Goal: Use online tool/utility: Use online tool/utility

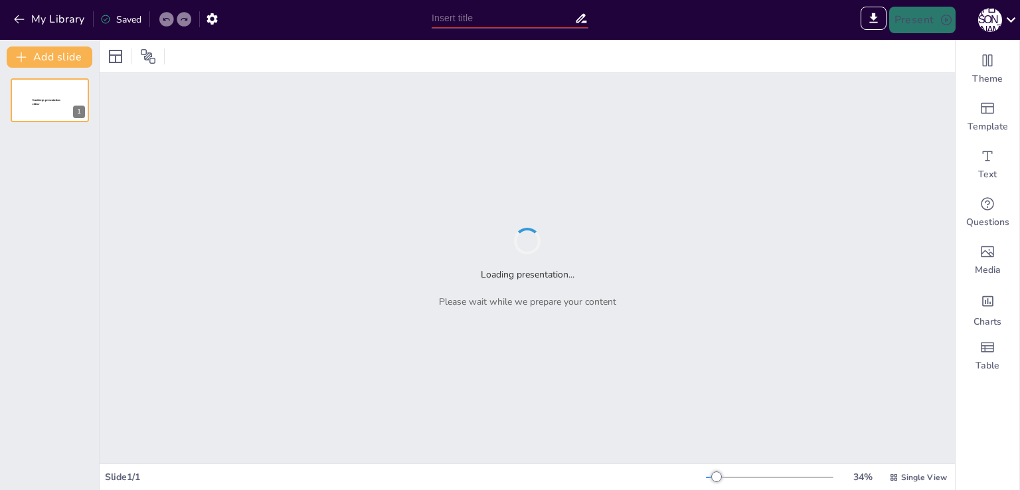
type input "Ефективне управління конфліктами: Стратегії для збереження командної атмосфери"
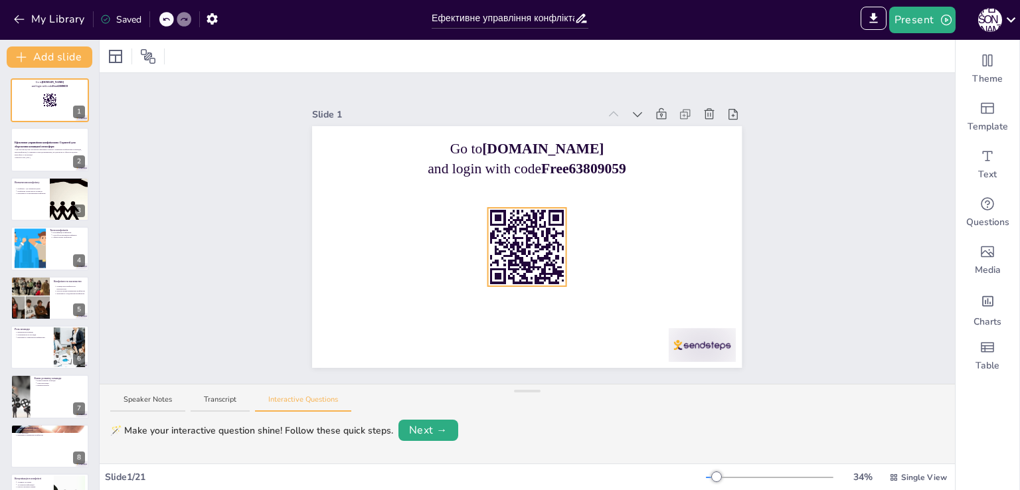
drag, startPoint x: 523, startPoint y: 243, endPoint x: 563, endPoint y: 247, distance: 39.4
click at [523, 243] on rect at bounding box center [527, 247] width 78 height 78
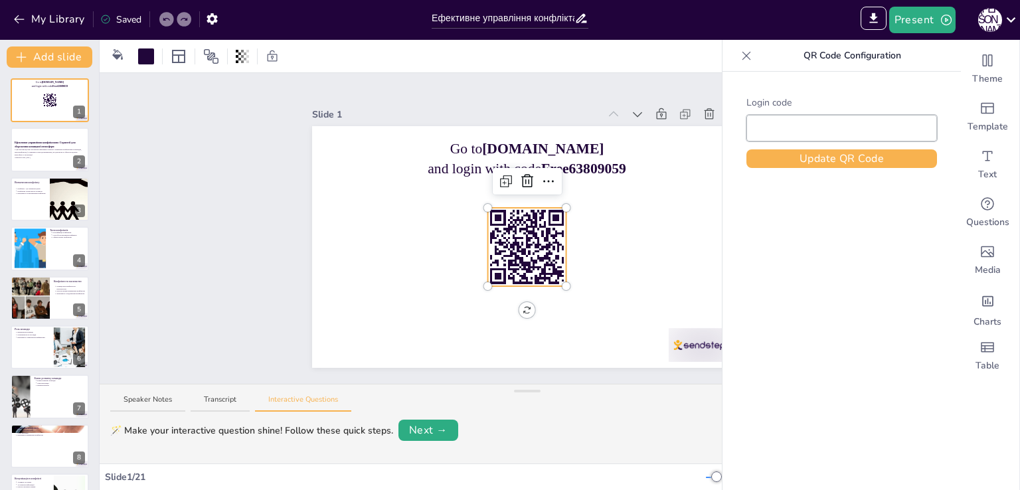
type input "Free63809059"
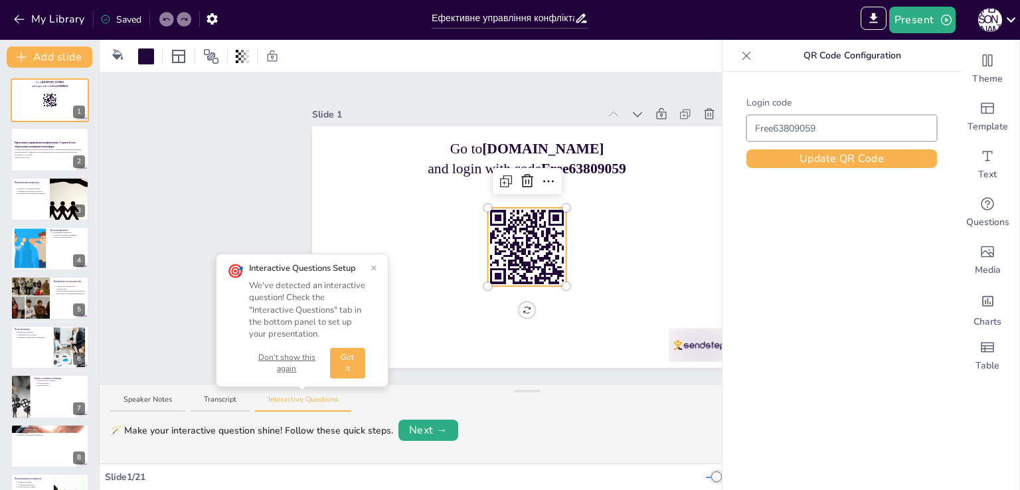
click at [295, 357] on button "Don't show this again" at bounding box center [287, 363] width 76 height 23
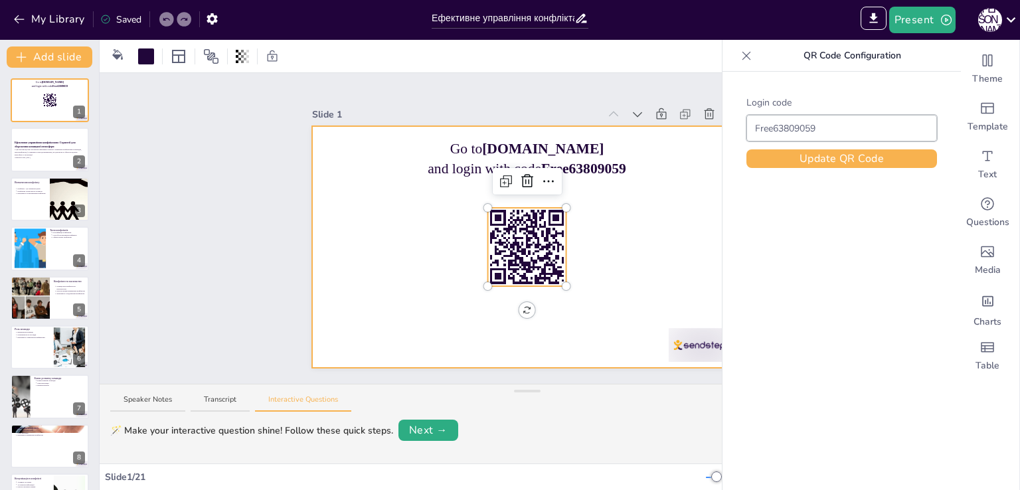
click at [633, 236] on div at bounding box center [527, 247] width 430 height 242
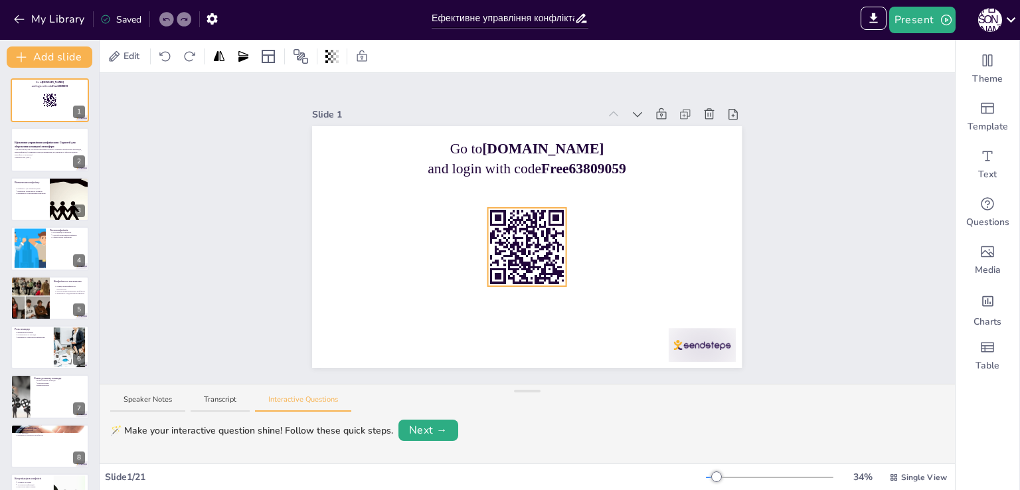
drag, startPoint x: 525, startPoint y: 238, endPoint x: 551, endPoint y: 240, distance: 26.0
click at [525, 238] on icon at bounding box center [527, 247] width 78 height 78
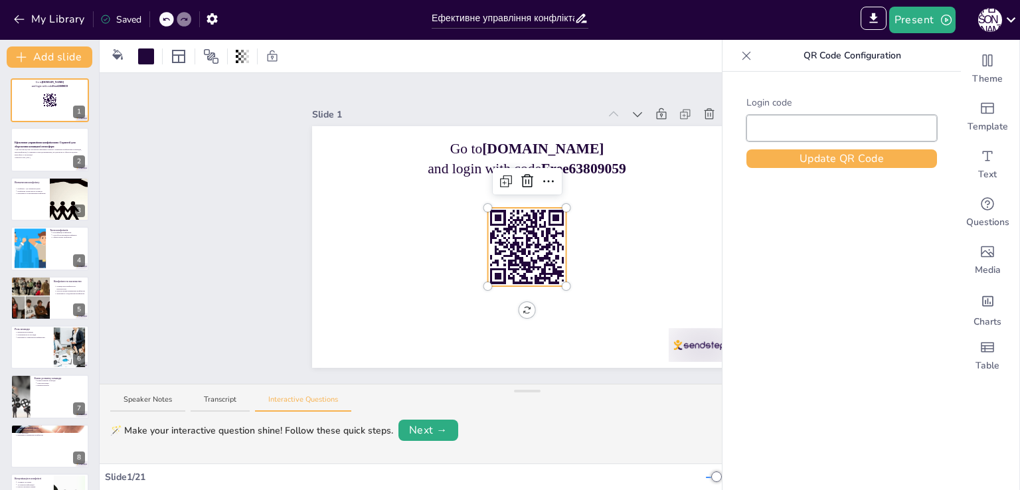
type input "Free63809059"
click at [853, 157] on button "Update QR Code" at bounding box center [842, 158] width 191 height 19
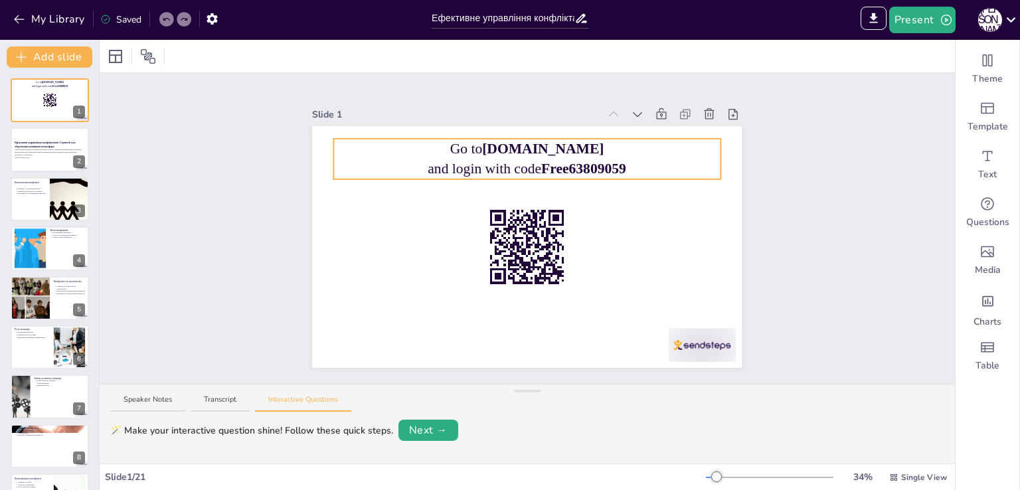
click at [519, 143] on strong "[DOMAIN_NAME]" at bounding box center [544, 149] width 122 height 16
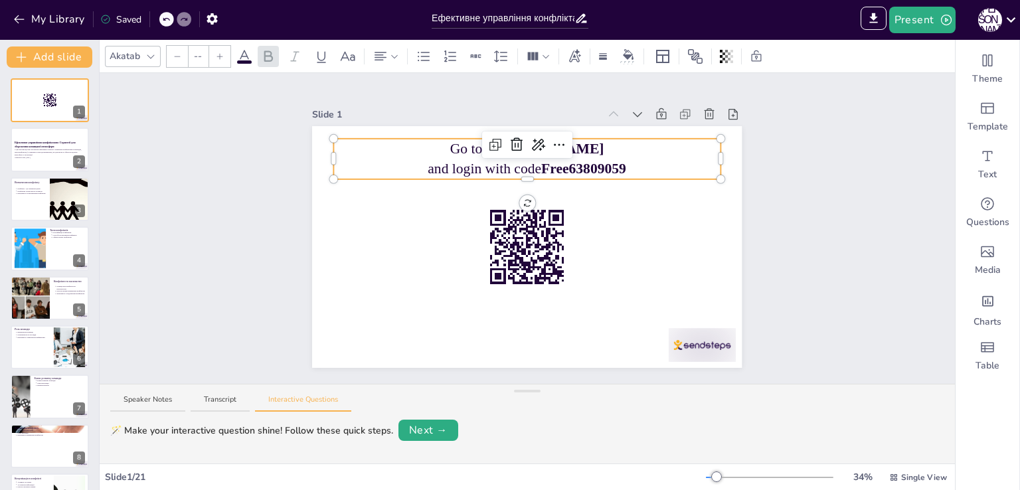
type input "64"
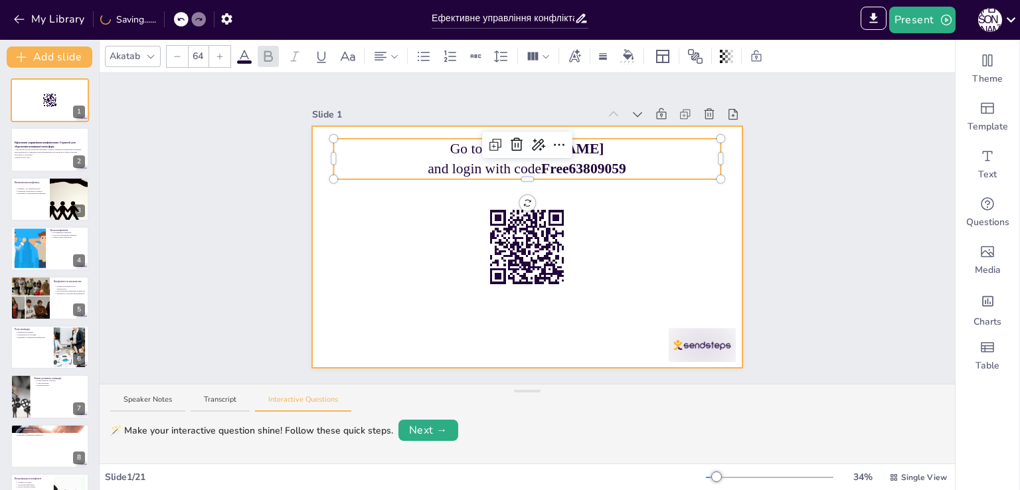
click at [599, 230] on div at bounding box center [527, 247] width 430 height 242
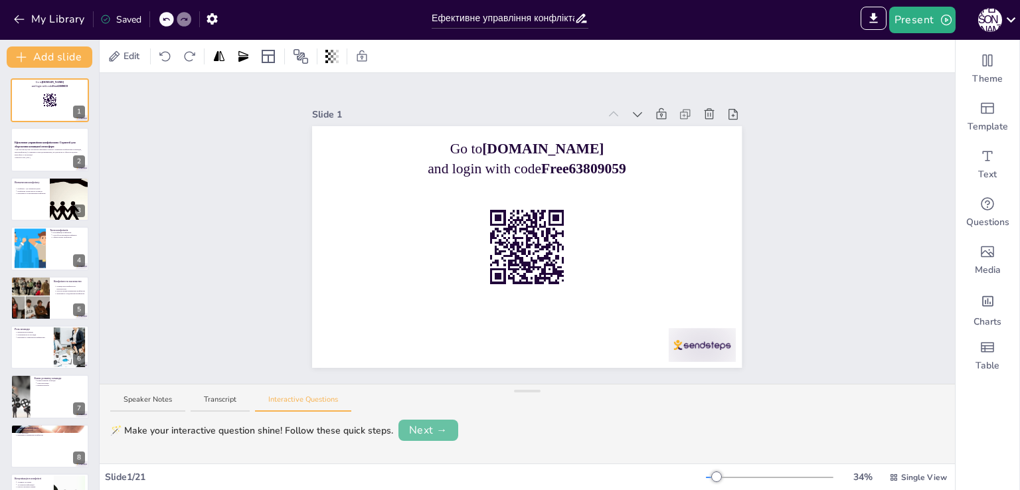
click at [428, 431] on button "Next →" at bounding box center [429, 430] width 60 height 21
click at [470, 428] on button "Next →" at bounding box center [477, 430] width 54 height 19
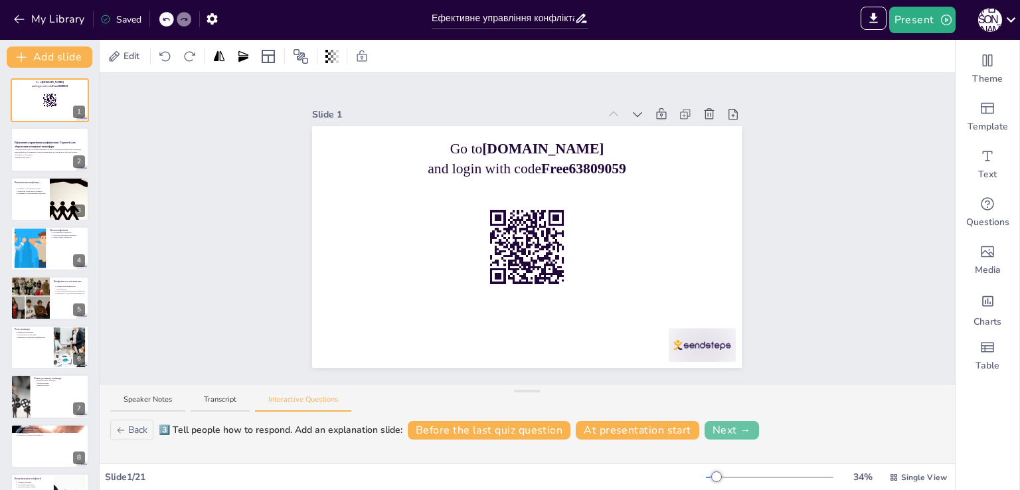
click at [725, 426] on button "Next →" at bounding box center [732, 430] width 54 height 19
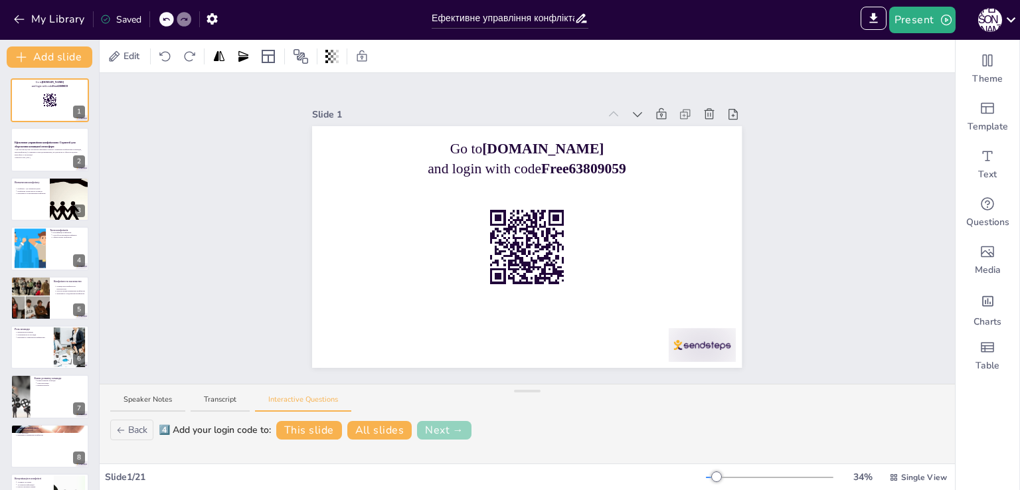
click at [451, 425] on button "Next →" at bounding box center [444, 430] width 54 height 19
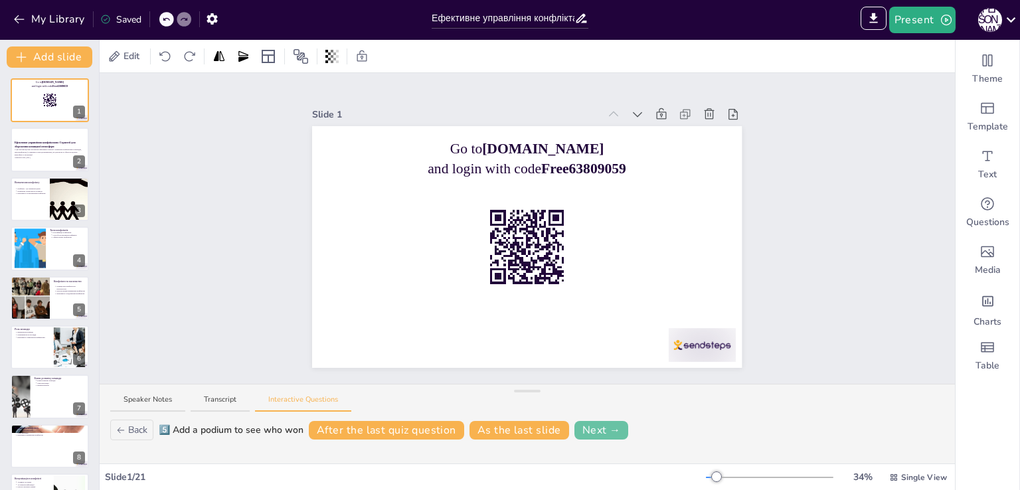
click at [610, 431] on button "Next →" at bounding box center [602, 430] width 54 height 19
click at [648, 431] on button "Finish" at bounding box center [653, 430] width 46 height 19
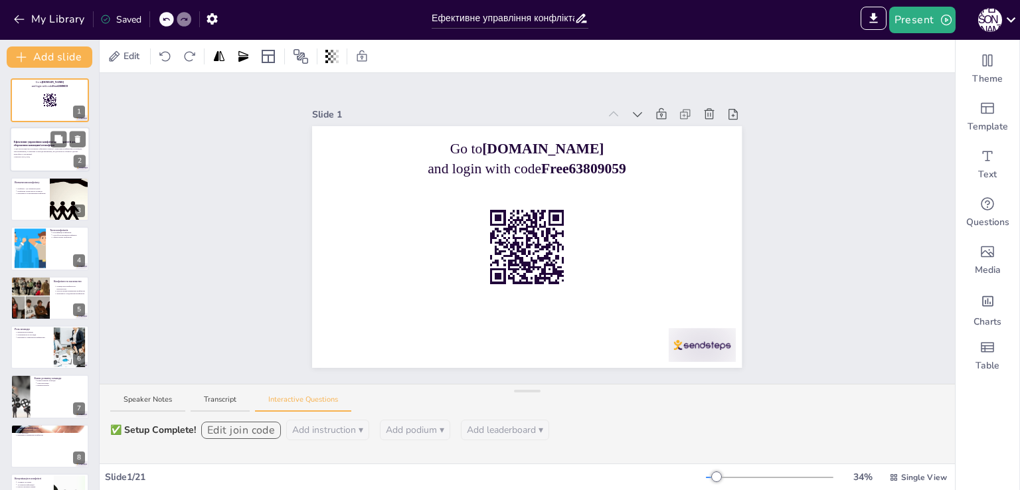
click at [46, 141] on strong "Ефективне управління конфліктами: Стратегії для збереження командної атмосфери" at bounding box center [45, 144] width 62 height 7
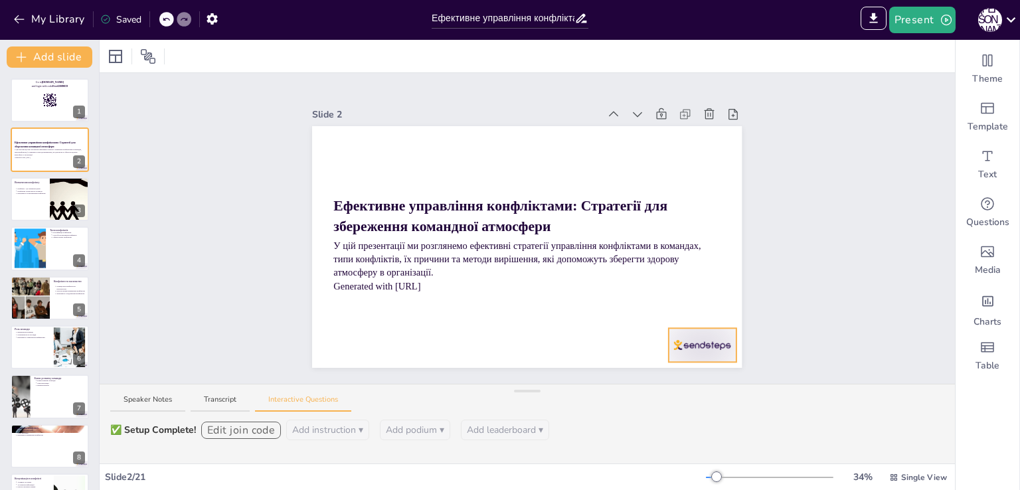
click at [689, 343] on div at bounding box center [702, 345] width 67 height 34
click at [43, 197] on div at bounding box center [50, 199] width 80 height 45
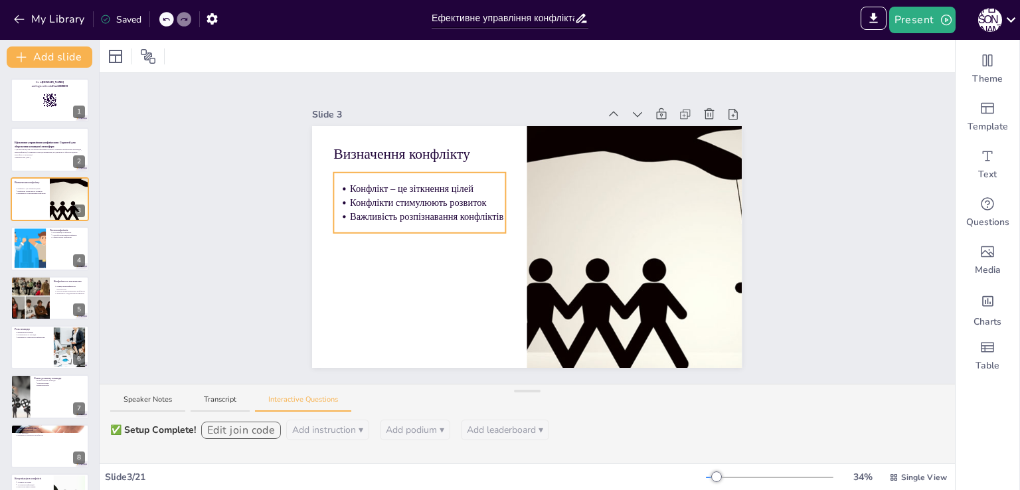
click at [654, 236] on div at bounding box center [634, 247] width 401 height 242
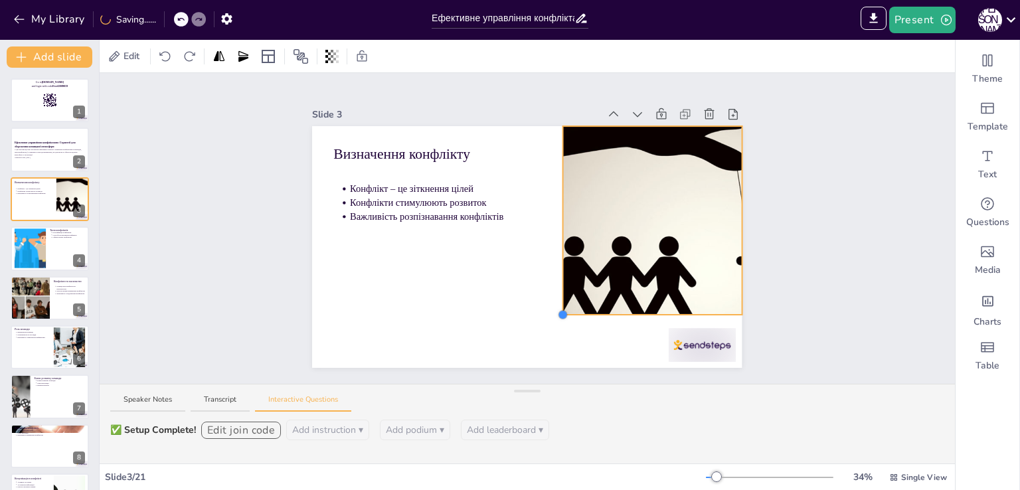
drag, startPoint x: 517, startPoint y: 363, endPoint x: 520, endPoint y: 341, distance: 21.5
click at [558, 320] on div at bounding box center [563, 315] width 11 height 11
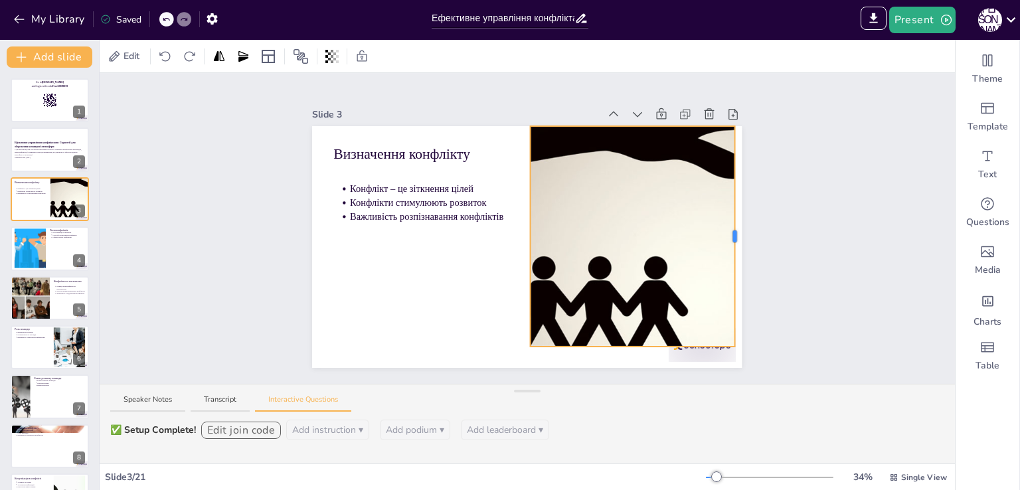
drag, startPoint x: 733, startPoint y: 232, endPoint x: 563, endPoint y: 255, distance: 171.0
click at [733, 236] on div at bounding box center [735, 236] width 4 height 12
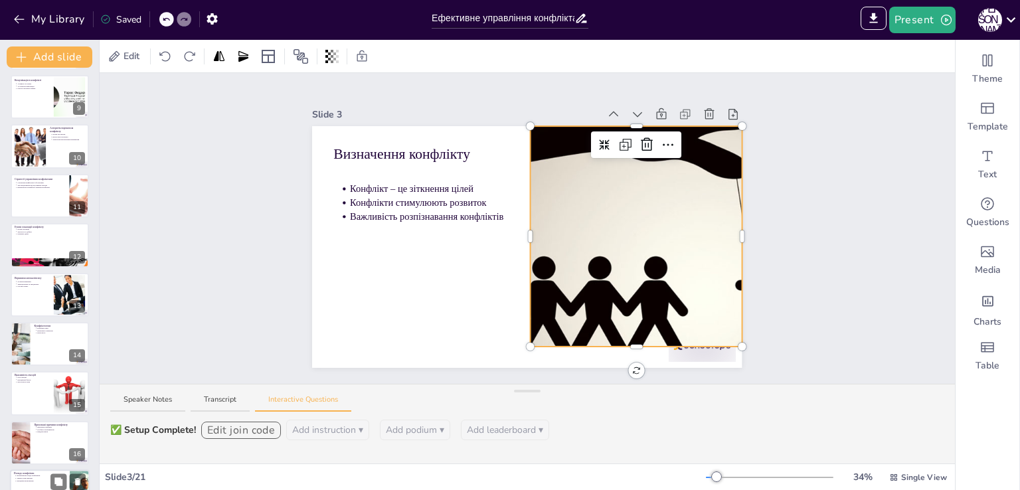
scroll to position [630, 0]
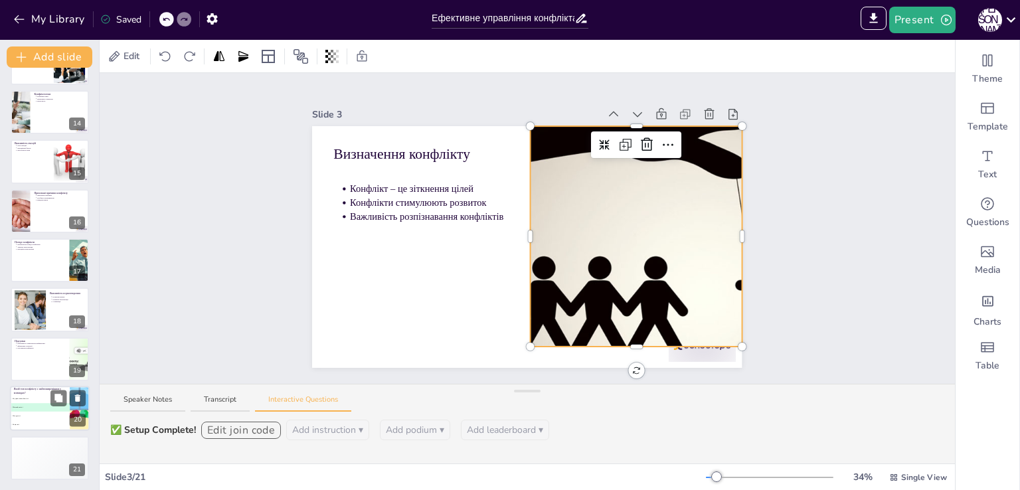
click at [48, 409] on li "B Міжособистісні" at bounding box center [40, 408] width 60 height 9
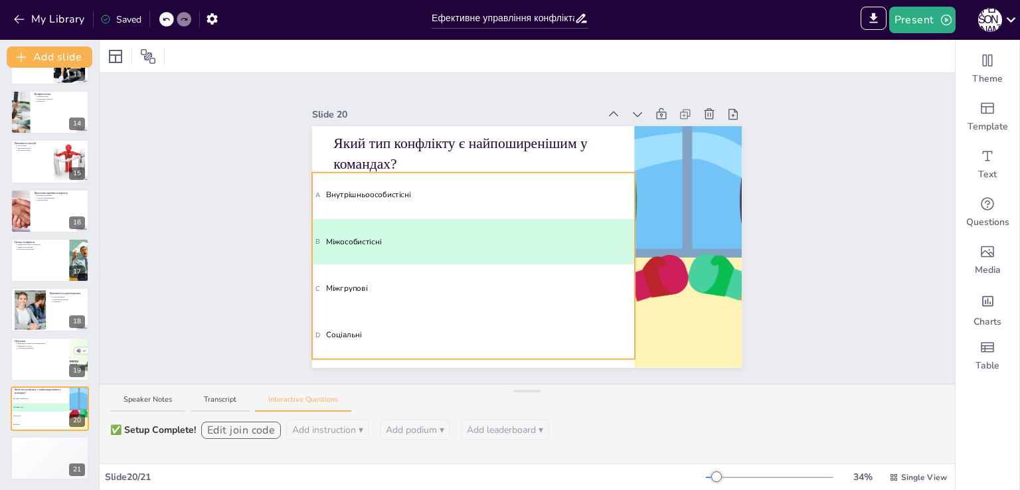
click at [387, 191] on span "A Внутрішньоособистісні" at bounding box center [474, 195] width 316 height 12
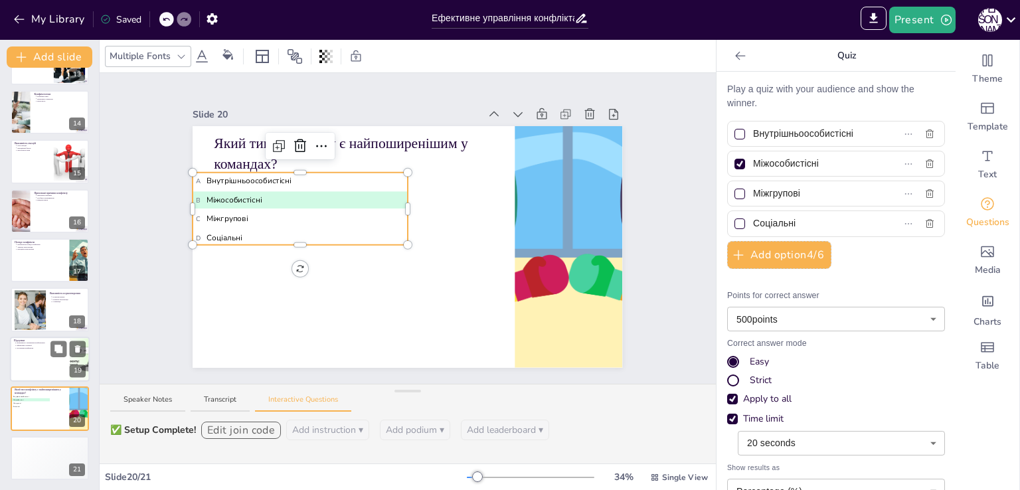
click at [51, 357] on div at bounding box center [50, 359] width 80 height 45
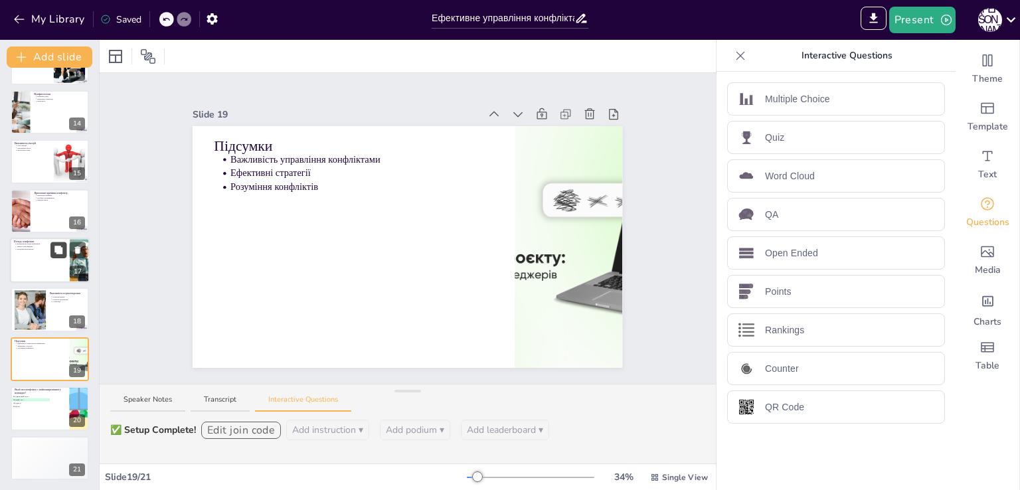
click at [51, 252] on button at bounding box center [58, 250] width 16 height 16
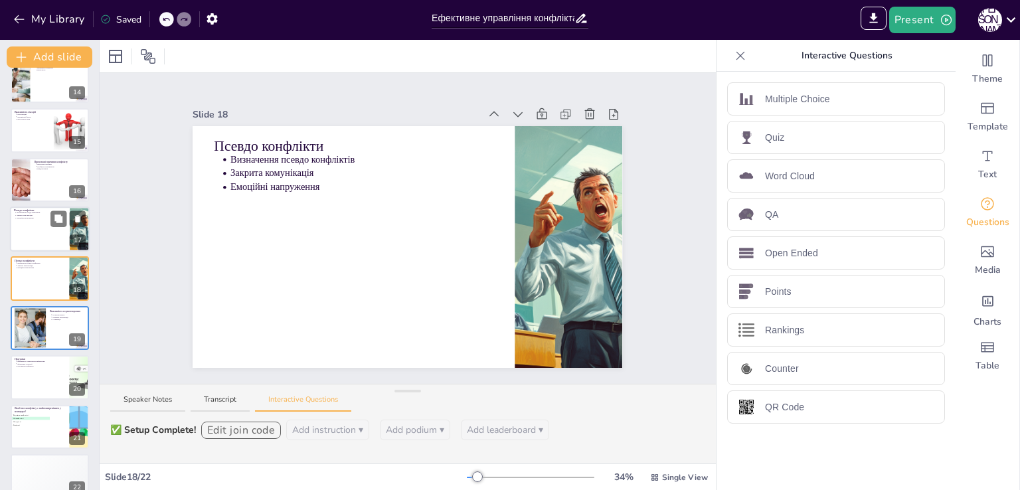
click at [58, 209] on p "Псевдо конфлікти" at bounding box center [40, 211] width 52 height 4
